Goal: Check status: Check status

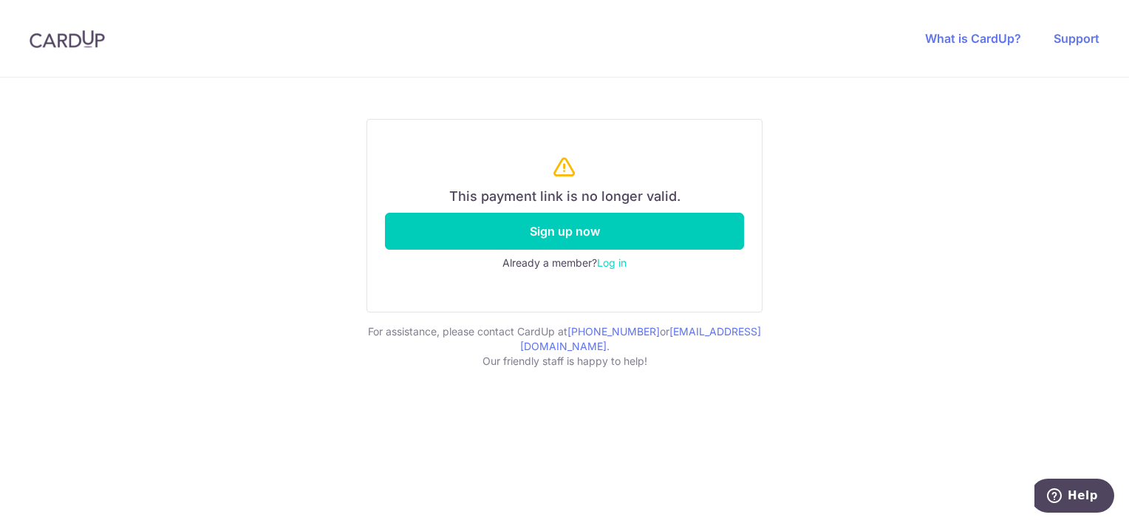
click at [83, 38] on img at bounding box center [67, 39] width 75 height 18
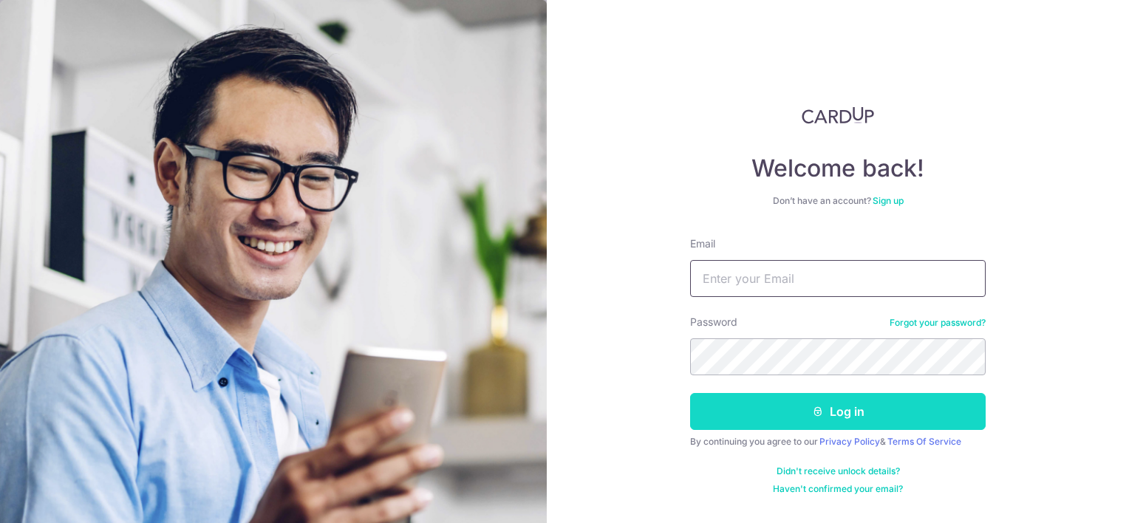
type input "[EMAIL_ADDRESS][DOMAIN_NAME]"
click at [809, 414] on button "Log in" at bounding box center [837, 411] width 295 height 37
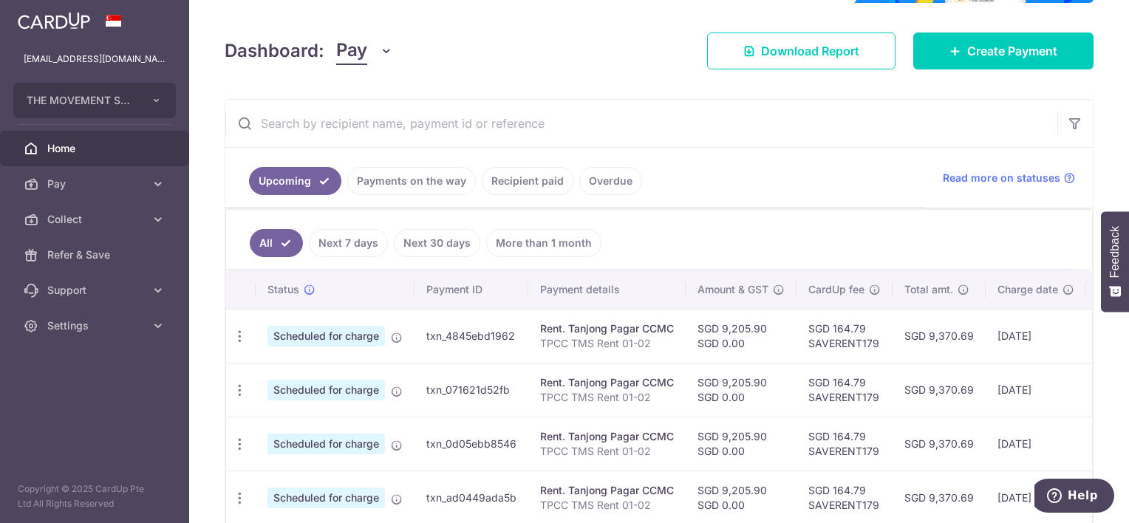
scroll to position [222, 0]
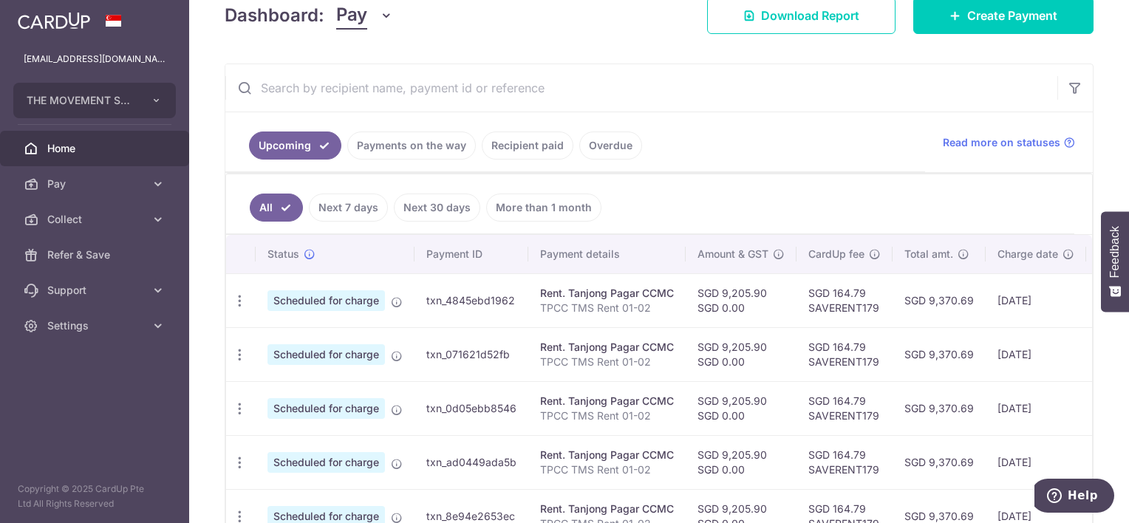
click at [520, 145] on link "Recipient paid" at bounding box center [528, 145] width 92 height 28
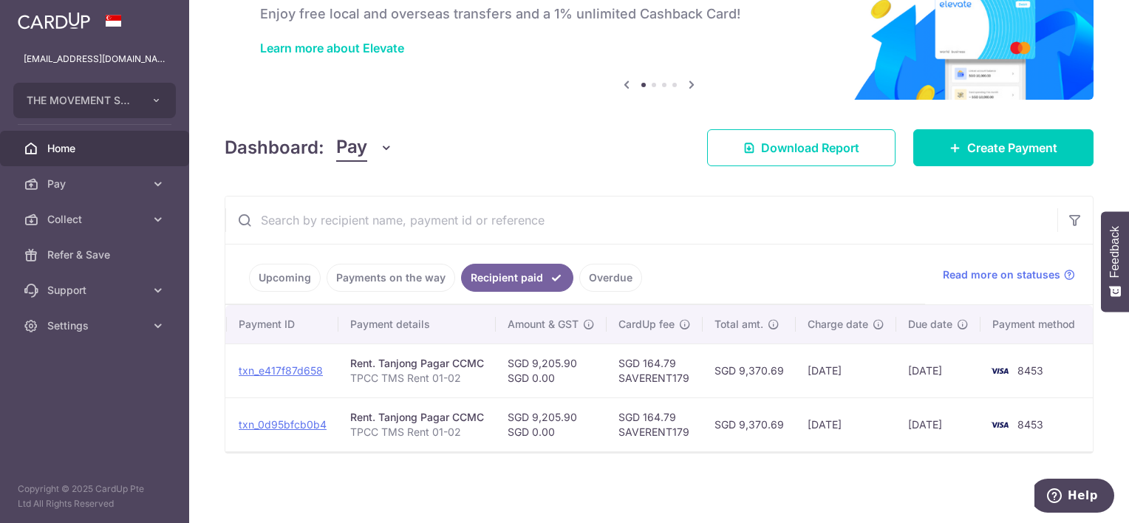
scroll to position [0, 0]
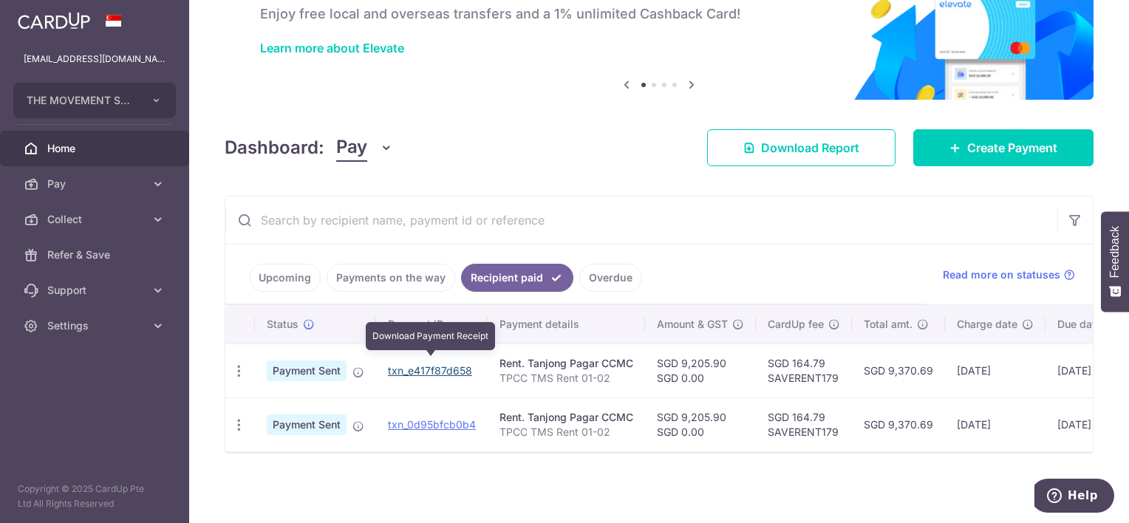
click at [417, 364] on link "txn_e417f87d658" at bounding box center [430, 370] width 84 height 13
